Goal: Information Seeking & Learning: Learn about a topic

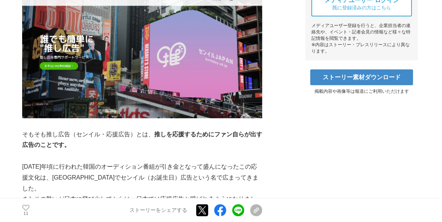
scroll to position [360, 0]
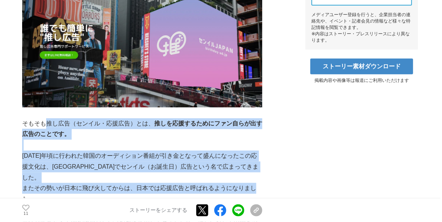
drag, startPoint x: 47, startPoint y: 123, endPoint x: 255, endPoint y: 182, distance: 216.1
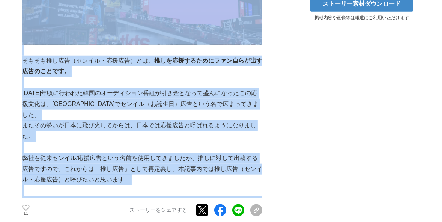
scroll to position [397, 0]
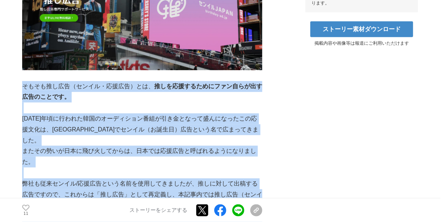
drag, startPoint x: 186, startPoint y: 113, endPoint x: 24, endPoint y: 87, distance: 163.7
copy div "そもそも推し広告（センイル・応援広告）とは、 推しを応援するためにファン自らが出す広告のことです。 2016年頃に行われた韓国のオーディション番組が引き金とな…"
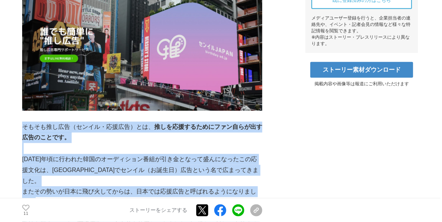
scroll to position [367, 0]
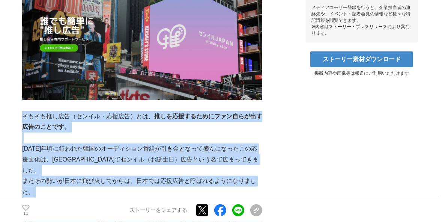
click at [80, 123] on p "そもそも推し広告（センイル・応援広告）とは、 推しを応援するためにファン自らが出す広告のことです。" at bounding box center [142, 122] width 240 height 22
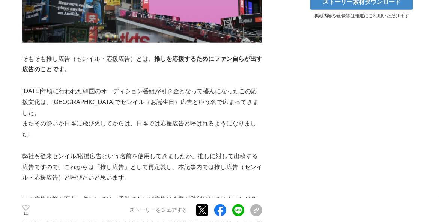
scroll to position [487, 0]
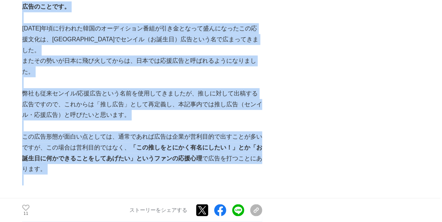
drag, startPoint x: 24, startPoint y: 7, endPoint x: 65, endPoint y: 193, distance: 190.6
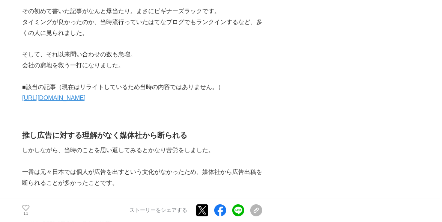
scroll to position [1897, 0]
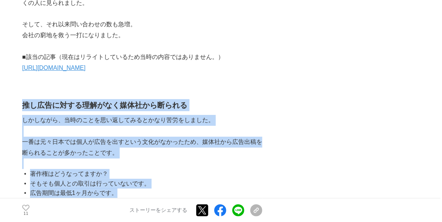
drag, startPoint x: 41, startPoint y: 102, endPoint x: 132, endPoint y: 180, distance: 120.0
click at [132, 188] on li "広告期間は最低1ヶ月からです。" at bounding box center [145, 193] width 234 height 10
drag, startPoint x: 101, startPoint y: 145, endPoint x: 119, endPoint y: 168, distance: 28.9
click at [101, 145] on p "一番は元々日本では個人が広告を出すという文化がなかったため、媒体社から広告出稿を断られることが多かったことです。" at bounding box center [142, 148] width 240 height 22
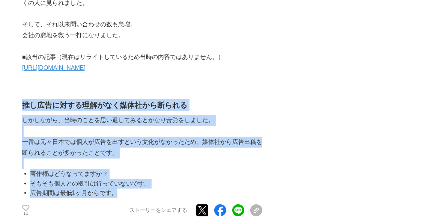
click at [123, 188] on li "広告期間は最低1ヶ月からです。" at bounding box center [145, 193] width 234 height 10
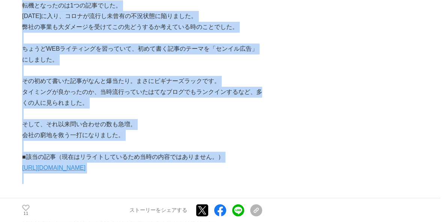
scroll to position [1773, 0]
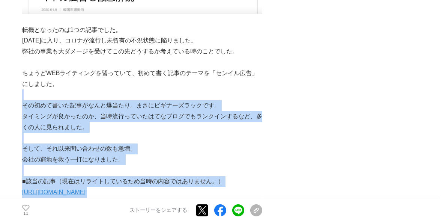
drag, startPoint x: 125, startPoint y: 183, endPoint x: 43, endPoint y: 82, distance: 130.4
click at [210, 133] on p at bounding box center [142, 138] width 240 height 11
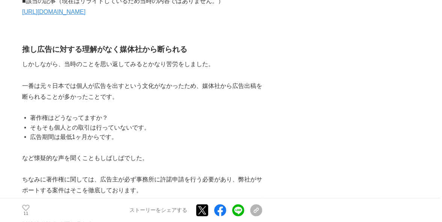
scroll to position [2013, 0]
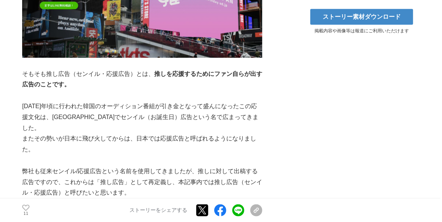
scroll to position [420, 0]
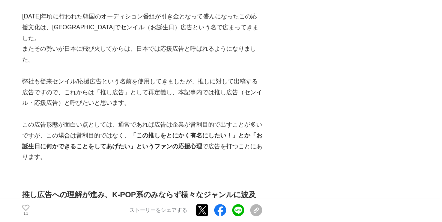
scroll to position [510, 0]
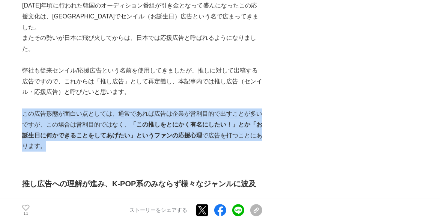
drag, startPoint x: 22, startPoint y: 105, endPoint x: 119, endPoint y: 132, distance: 101.3
click at [119, 132] on p "この広告形態が面白い点としては、通常であれば広告は企業が営利目的で出すことが多いですが、この場合は営利目的ではなく、 「この推しをとにかく有名にしたい！」とか…" at bounding box center [142, 129] width 240 height 43
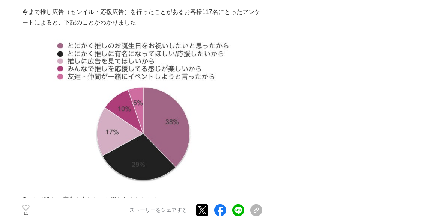
scroll to position [3961, 0]
